Goal: Transaction & Acquisition: Obtain resource

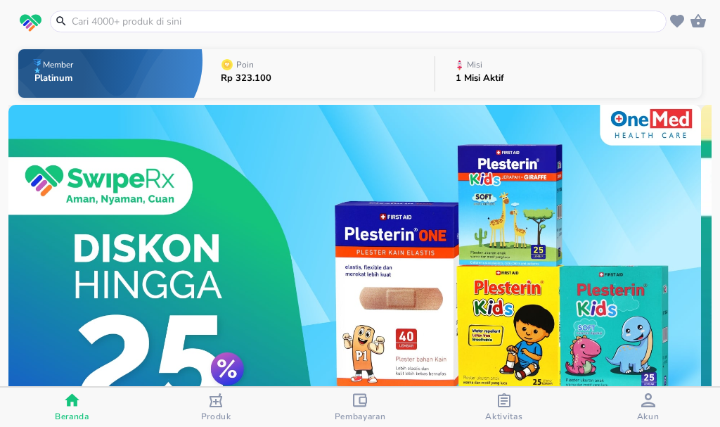
click at [513, 407] on div "Aktivitas" at bounding box center [503, 407] width 37 height 29
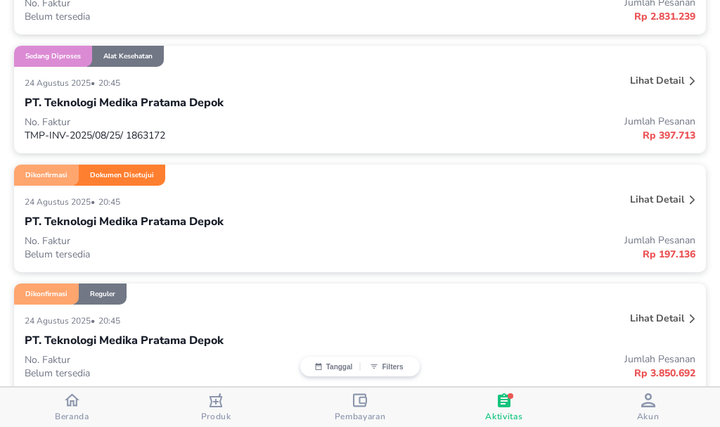
scroll to position [422, 0]
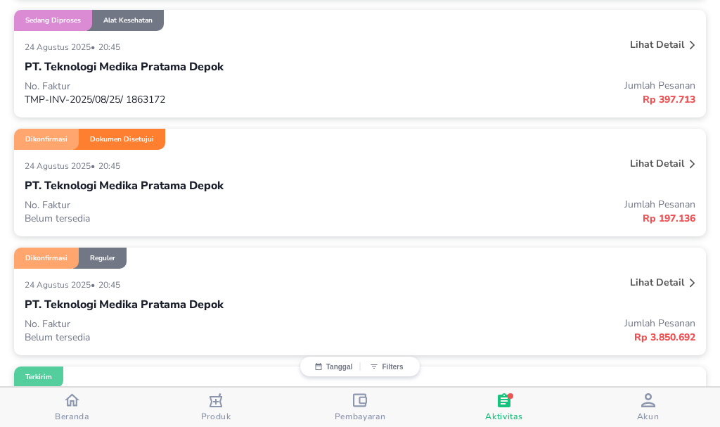
click at [648, 276] on p "Lihat detail" at bounding box center [657, 282] width 54 height 13
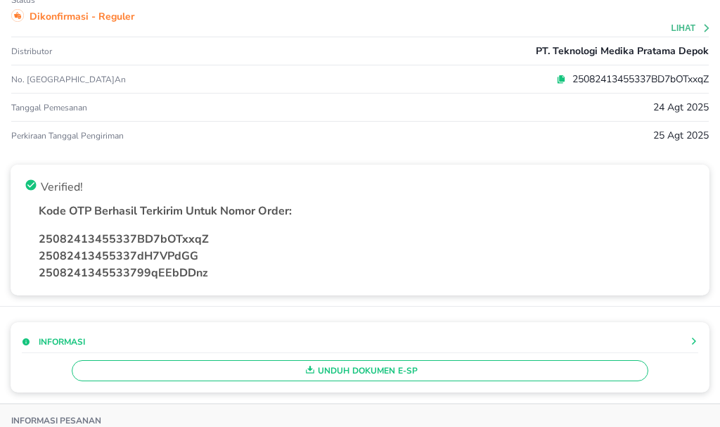
scroll to position [141, 0]
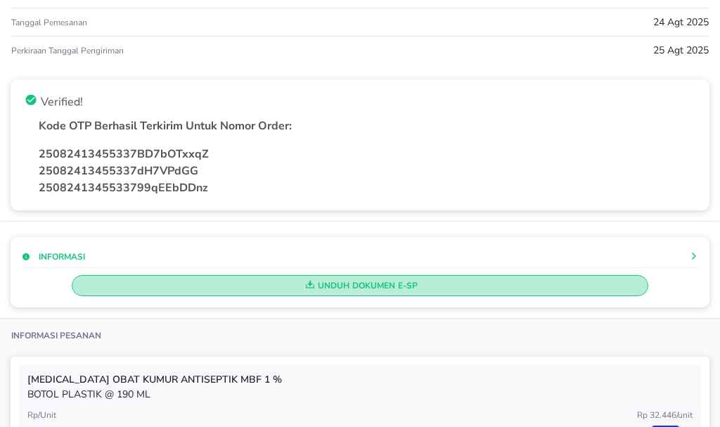
click at [405, 283] on span "Unduh Dokumen e-SP" at bounding box center [359, 285] width 563 height 18
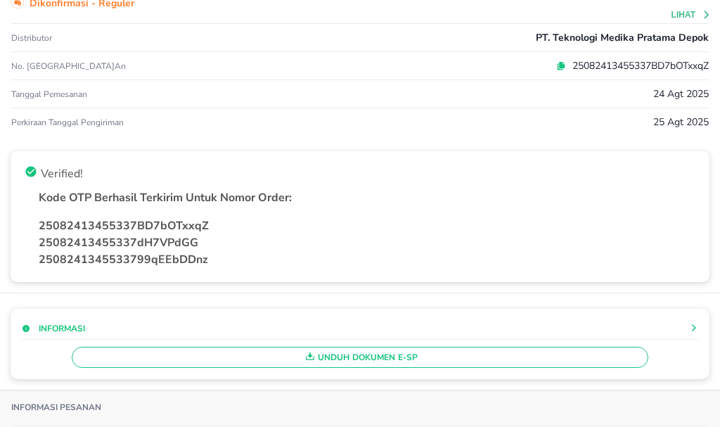
scroll to position [0, 0]
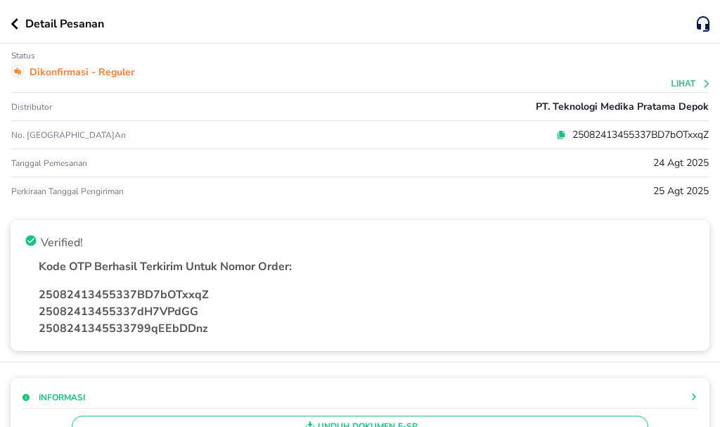
click at [13, 18] on div "Detail Pesanan" at bounding box center [354, 23] width 686 height 17
click at [20, 20] on button "button" at bounding box center [18, 23] width 15 height 11
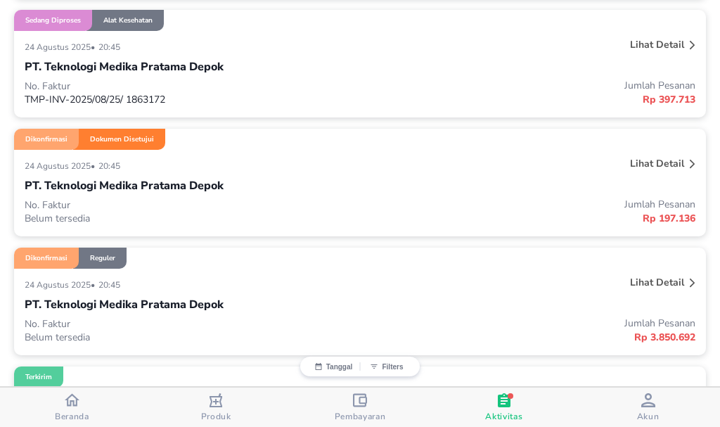
click at [646, 169] on p "Lihat detail" at bounding box center [657, 163] width 54 height 13
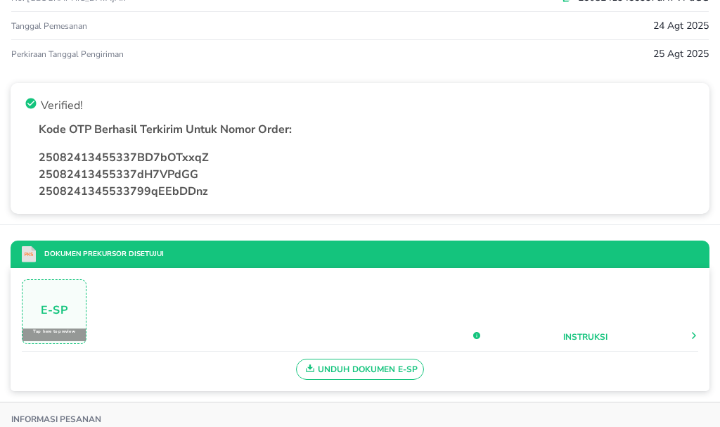
scroll to position [141, 0]
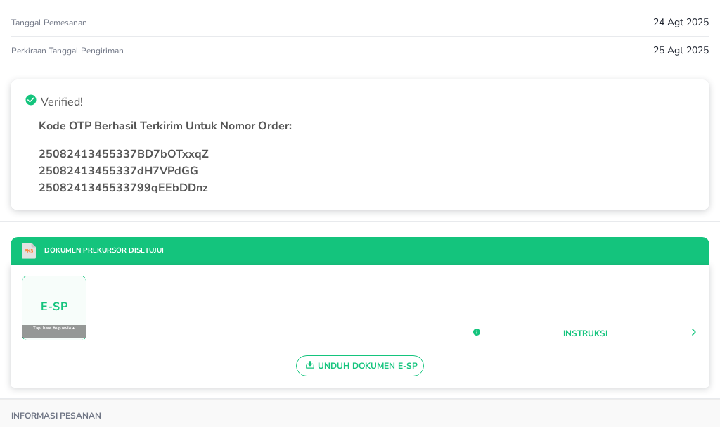
click at [386, 364] on span "Unduh Dokumen e-SP" at bounding box center [360, 365] width 116 height 18
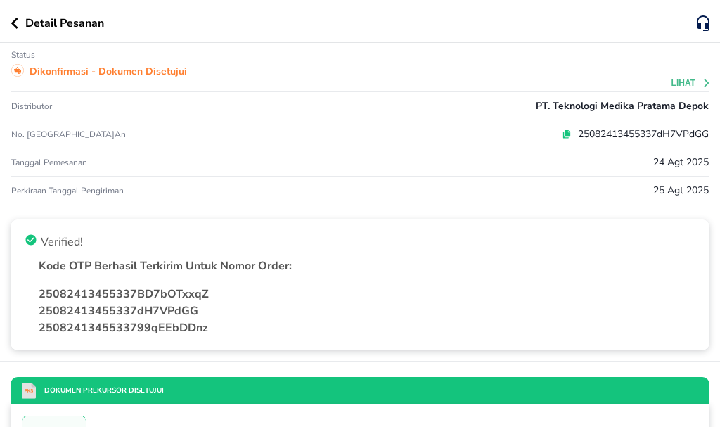
scroll to position [0, 0]
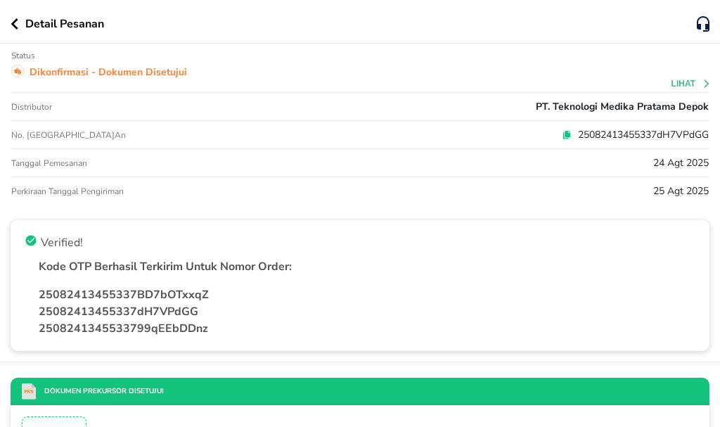
click at [17, 32] on div "Detail Pesanan" at bounding box center [360, 22] width 720 height 44
click at [15, 22] on icon "button" at bounding box center [14, 23] width 7 height 11
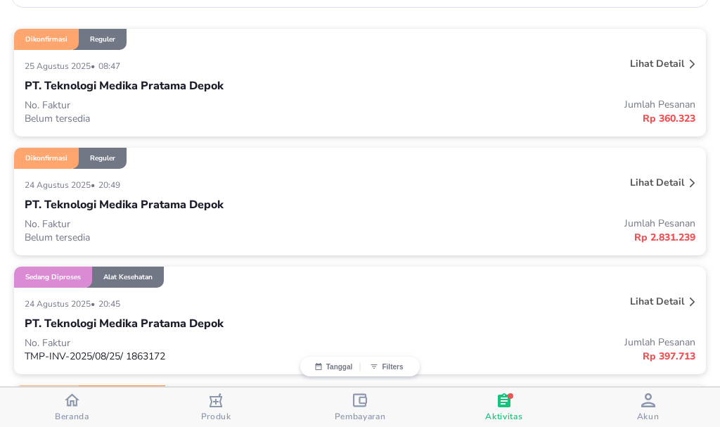
scroll to position [141, 0]
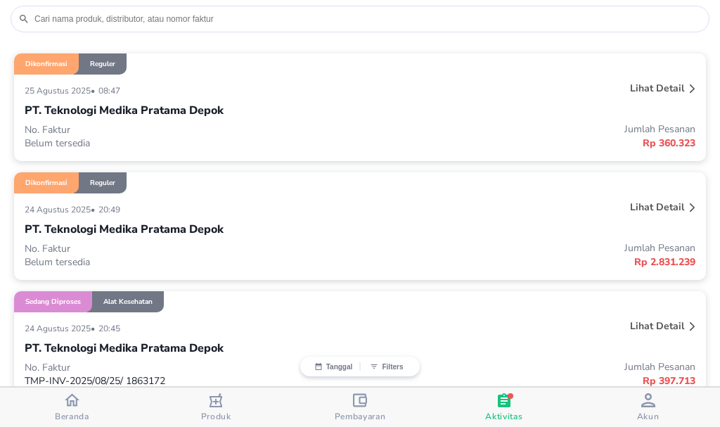
click at [645, 323] on p "Lihat detail" at bounding box center [657, 325] width 54 height 13
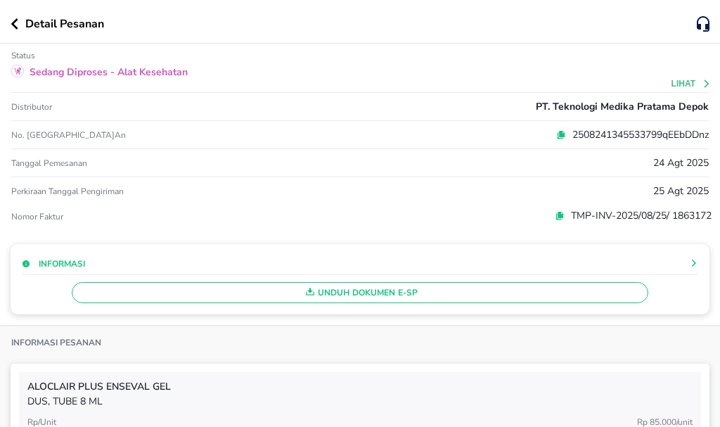
click at [519, 296] on span "Unduh Dokumen e-SP" at bounding box center [359, 292] width 563 height 18
click at [20, 15] on div "Detail Pesanan" at bounding box center [360, 22] width 720 height 44
click at [18, 22] on button "button" at bounding box center [18, 23] width 15 height 11
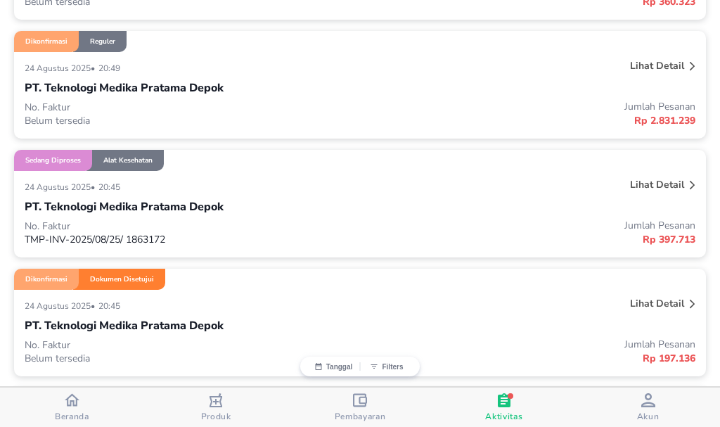
scroll to position [281, 0]
click at [654, 183] on p "Lihat detail" at bounding box center [657, 185] width 54 height 13
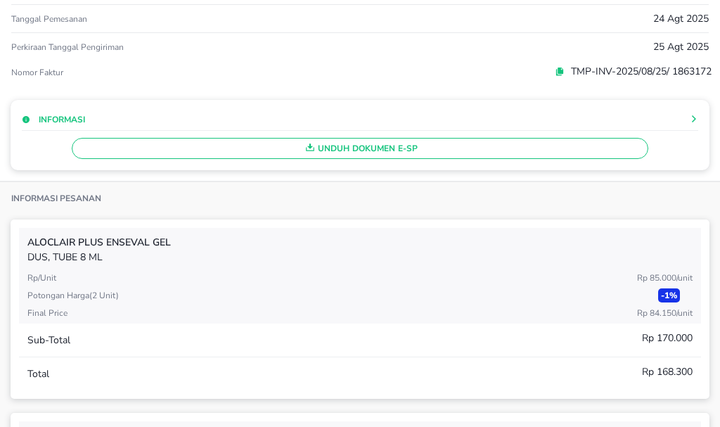
scroll to position [0, 0]
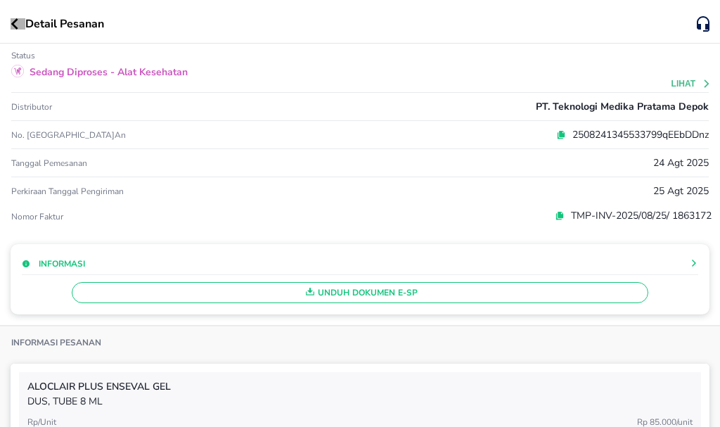
click at [11, 25] on icon "button" at bounding box center [15, 23] width 8 height 11
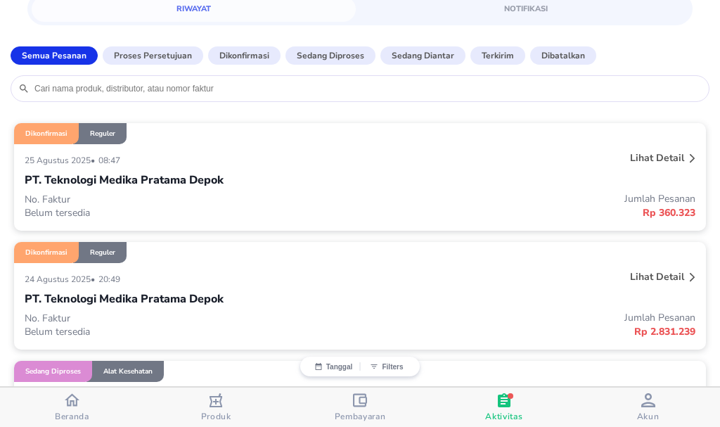
scroll to position [70, 0]
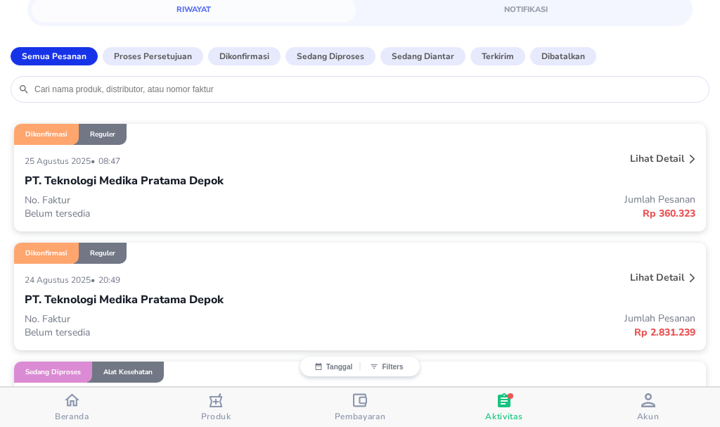
click at [664, 271] on p "Lihat detail" at bounding box center [657, 277] width 54 height 13
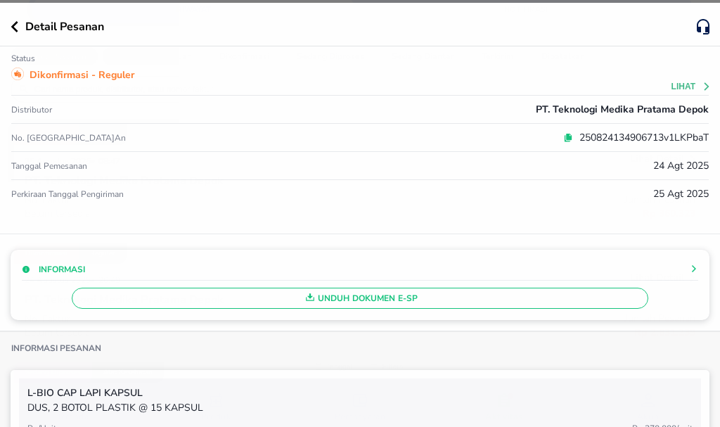
click at [493, 245] on div "Detail Pesanan Status Dikonfirmasi - Reguler Lihat Distributor PT. Teknologi Me…" at bounding box center [360, 216] width 720 height 427
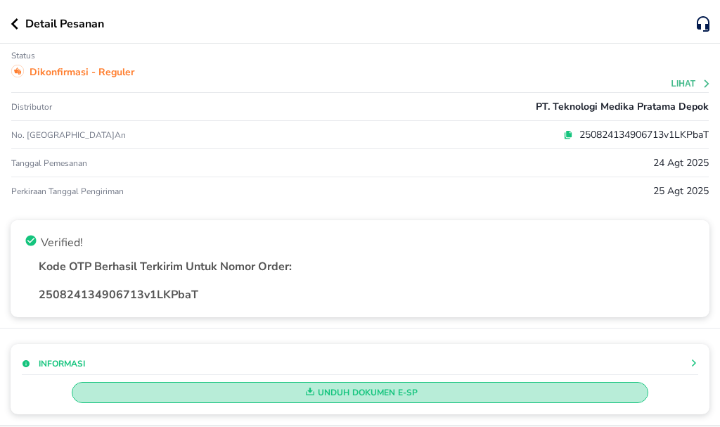
click at [480, 396] on span "Unduh Dokumen e-SP" at bounding box center [359, 392] width 563 height 18
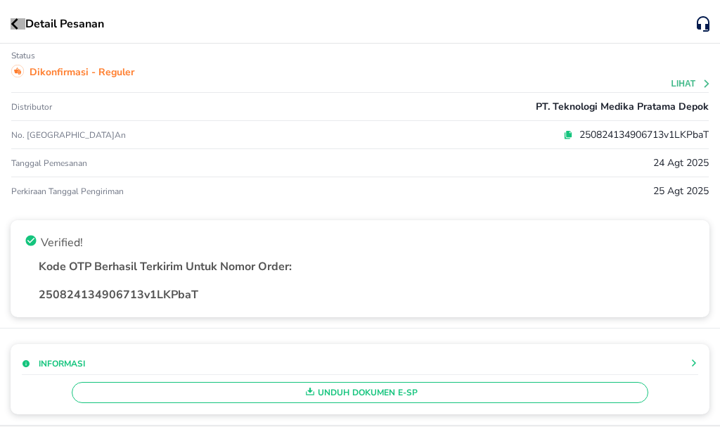
drag, startPoint x: 18, startPoint y: 23, endPoint x: 41, endPoint y: 40, distance: 29.3
click at [18, 25] on button "button" at bounding box center [18, 23] width 15 height 11
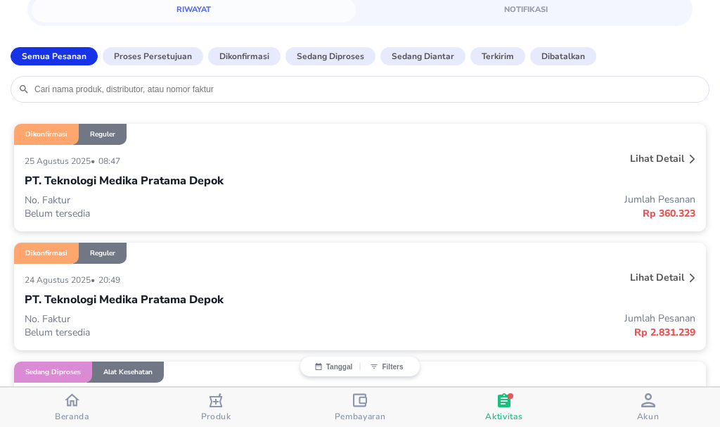
click at [643, 160] on p "Lihat detail" at bounding box center [657, 158] width 54 height 13
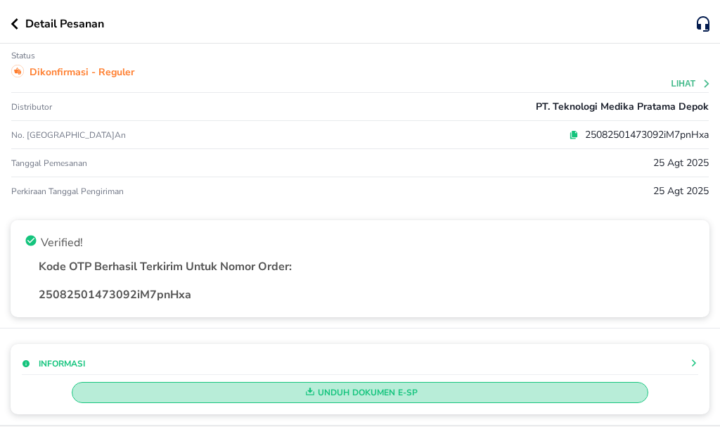
click at [508, 385] on span "Unduh Dokumen e-SP" at bounding box center [359, 392] width 563 height 18
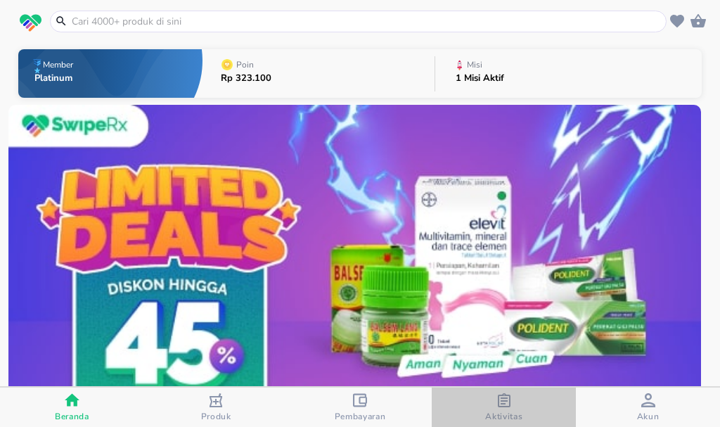
click at [503, 403] on icon "button" at bounding box center [504, 400] width 13 height 14
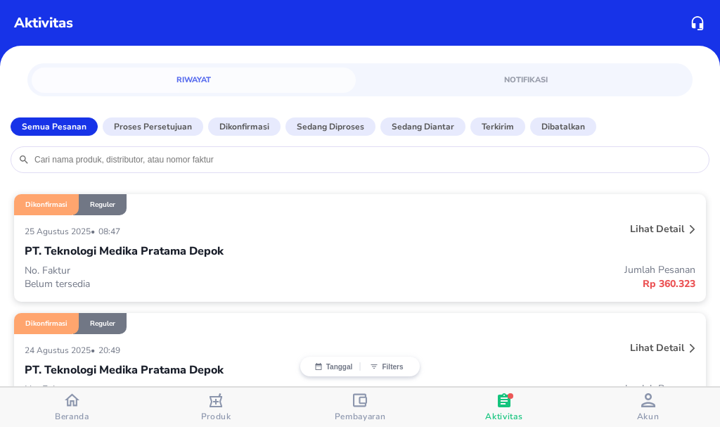
click at [654, 226] on p "Lihat detail" at bounding box center [657, 228] width 54 height 13
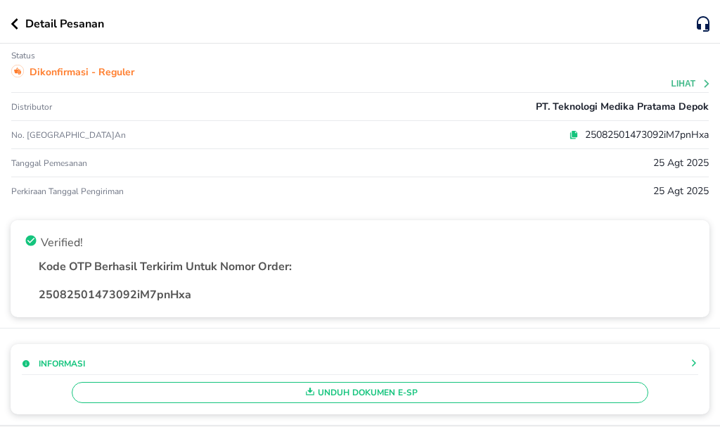
click at [447, 390] on span "Unduh Dokumen e-SP" at bounding box center [359, 392] width 563 height 18
